Goal: Transaction & Acquisition: Download file/media

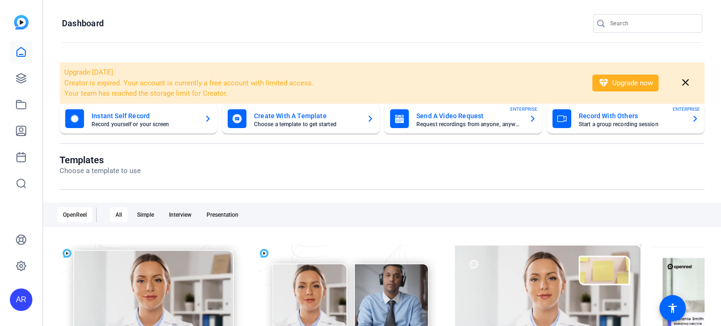
click at [617, 22] on input "Search" at bounding box center [652, 23] width 85 height 11
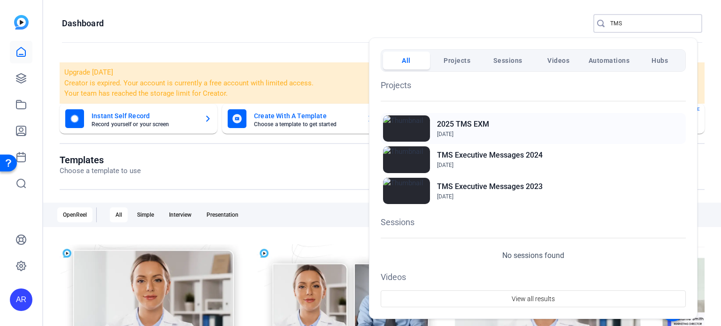
type input "TMS"
click at [480, 123] on h2 "2025 TMS EXM" at bounding box center [463, 124] width 52 height 11
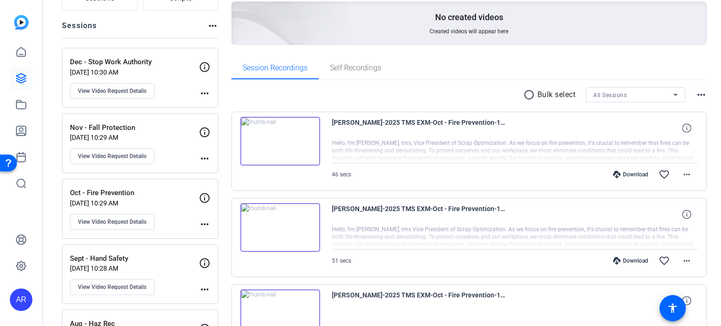
scroll to position [123, 0]
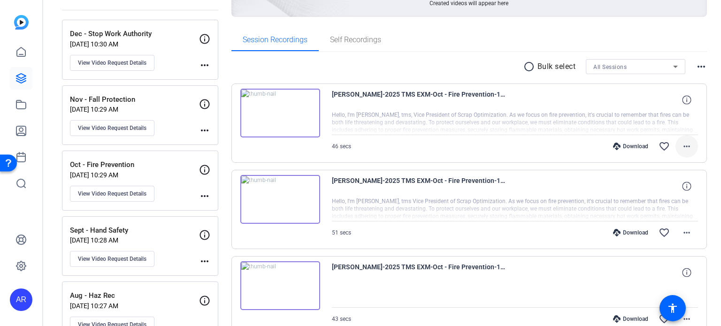
click at [681, 150] on mat-icon "more_horiz" at bounding box center [686, 146] width 11 height 11
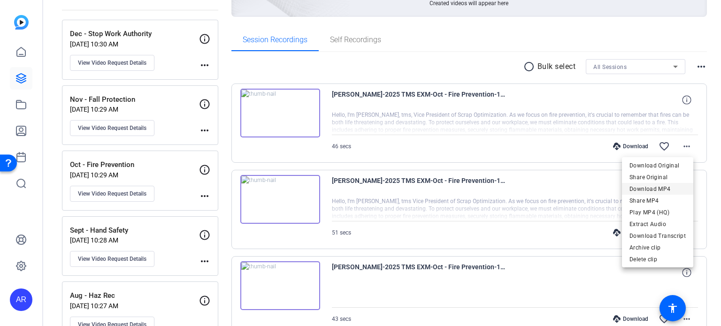
click at [659, 187] on span "Download MP4" at bounding box center [658, 188] width 56 height 11
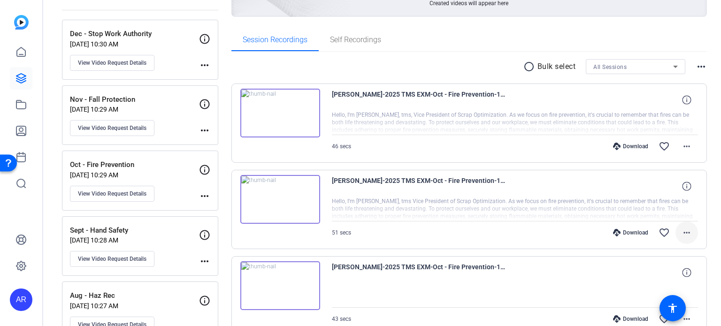
click at [681, 227] on mat-icon "more_horiz" at bounding box center [686, 232] width 11 height 11
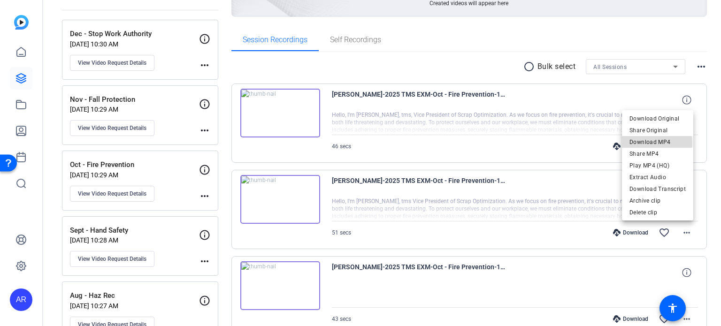
click at [654, 143] on span "Download MP4" at bounding box center [658, 142] width 56 height 11
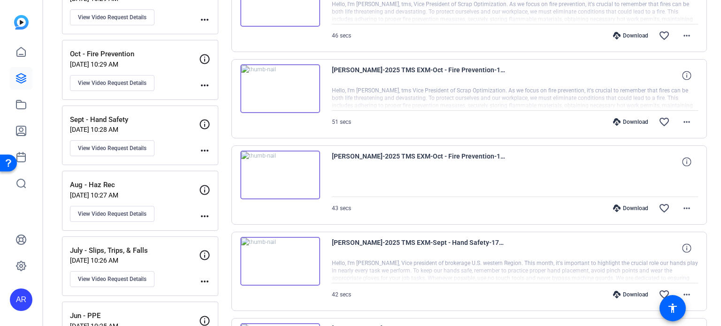
scroll to position [238, 0]
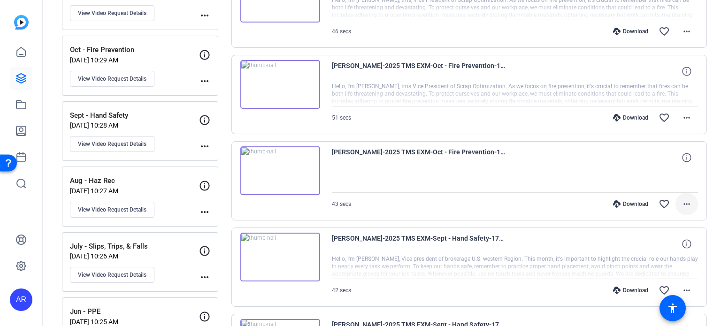
click at [685, 199] on mat-icon "more_horiz" at bounding box center [686, 204] width 11 height 11
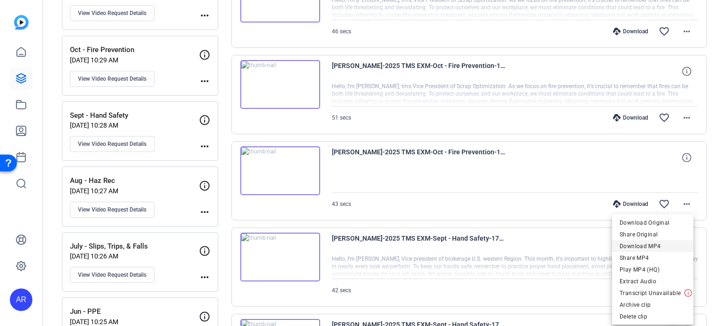
click at [655, 244] on span "Download MP4" at bounding box center [653, 245] width 66 height 11
